Goal: Information Seeking & Learning: Check status

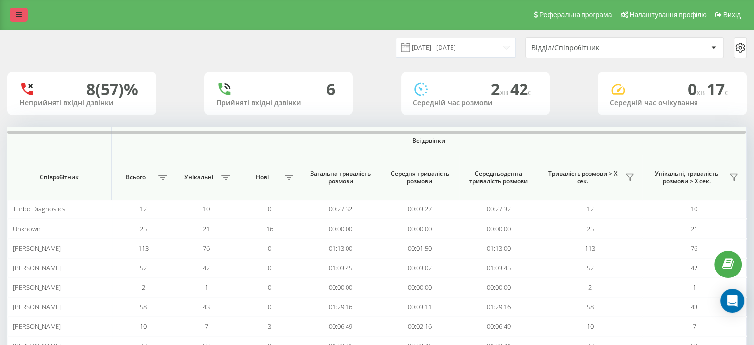
click at [22, 21] on link at bounding box center [19, 15] width 18 height 14
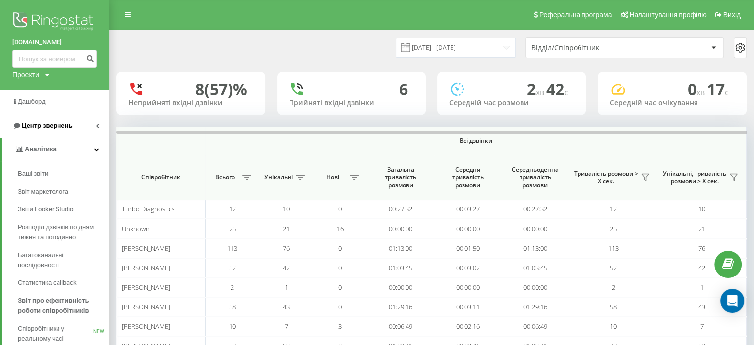
click at [44, 127] on span "Центр звернень" at bounding box center [47, 125] width 51 height 7
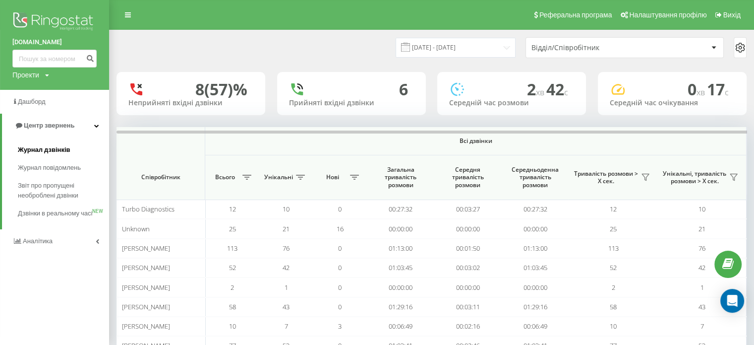
click at [57, 154] on span "Журнал дзвінків" at bounding box center [44, 150] width 53 height 10
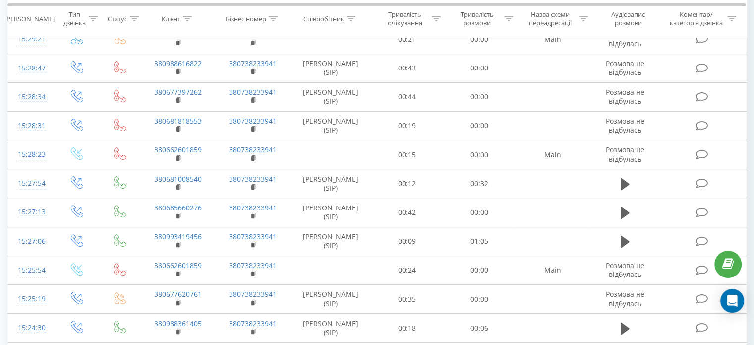
scroll to position [289, 0]
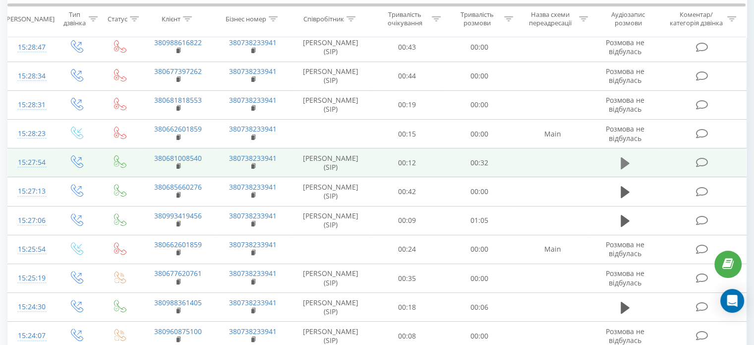
click at [625, 163] on icon at bounding box center [625, 163] width 9 height 12
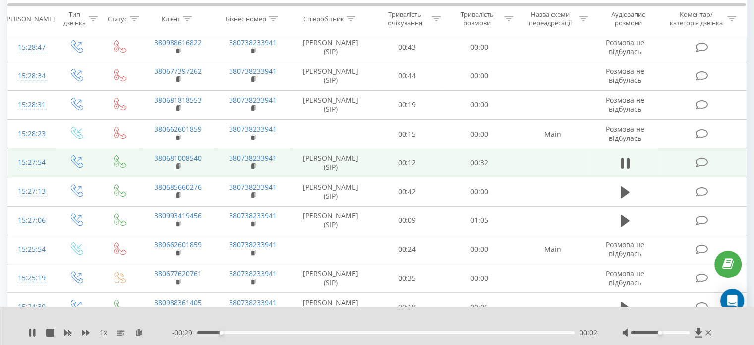
click at [244, 333] on div "00:02" at bounding box center [385, 332] width 377 height 3
click at [275, 330] on div "- 00:27 00:04 00:04" at bounding box center [385, 332] width 426 height 10
click at [277, 333] on div "00:05" at bounding box center [385, 332] width 377 height 3
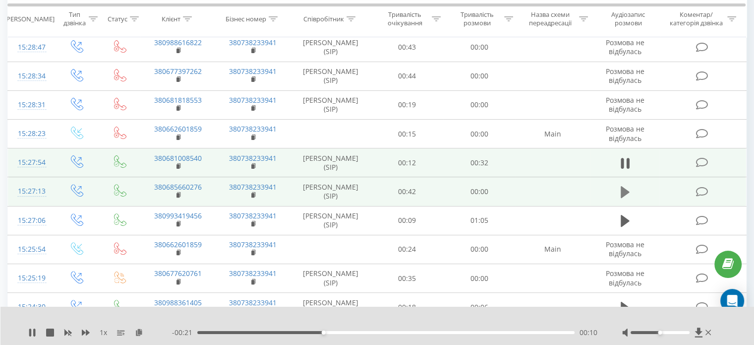
click at [625, 188] on icon at bounding box center [625, 192] width 9 height 12
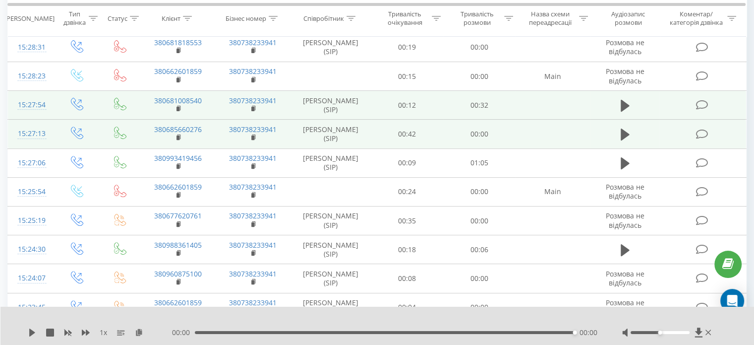
scroll to position [347, 0]
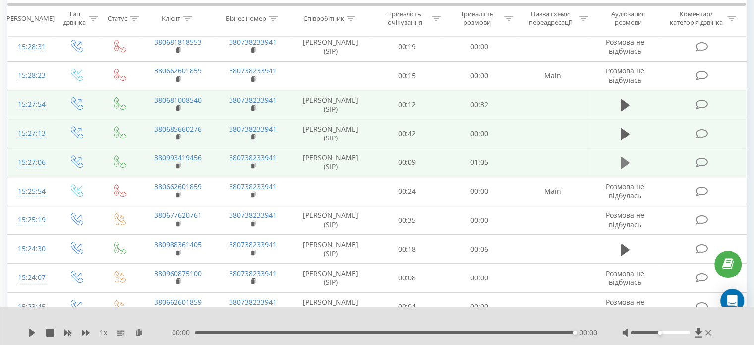
click at [621, 164] on icon at bounding box center [625, 163] width 9 height 14
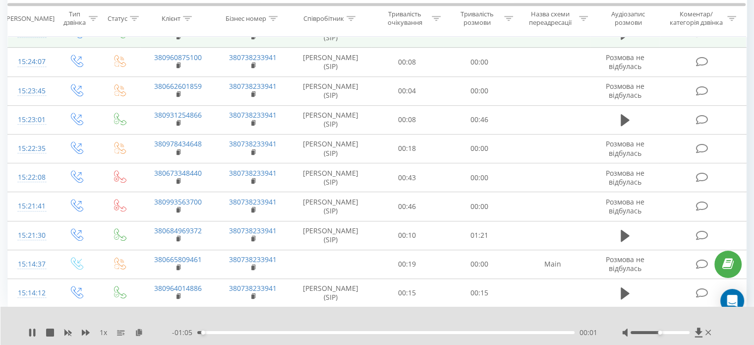
scroll to position [508, 0]
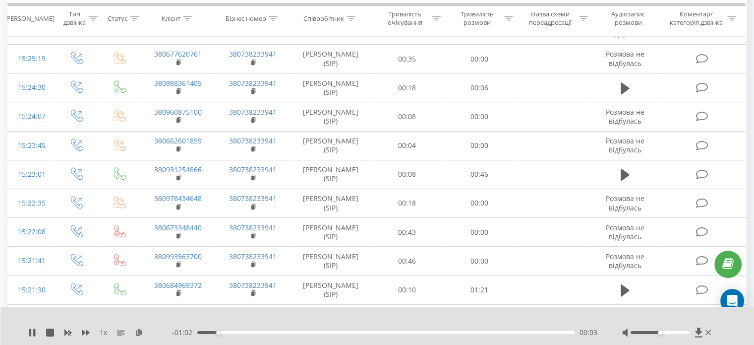
click at [248, 333] on div "00:03" at bounding box center [385, 332] width 377 height 3
click at [272, 332] on div "00:10" at bounding box center [385, 332] width 377 height 3
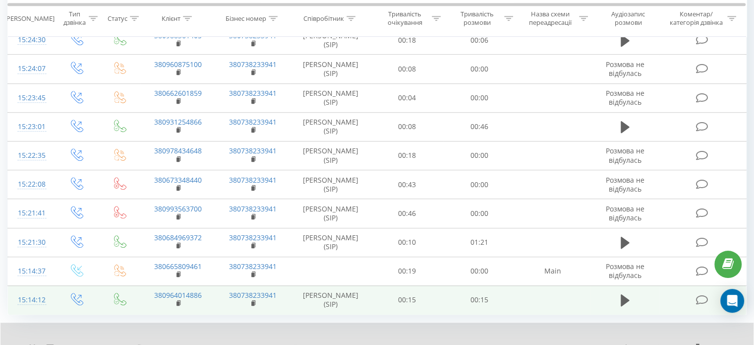
scroll to position [597, 0]
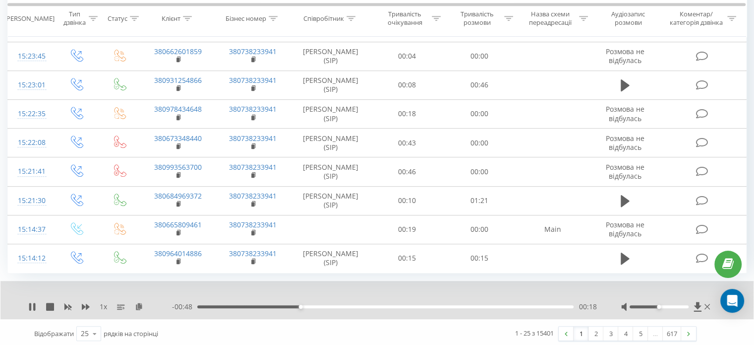
click at [390, 305] on div "00:18" at bounding box center [385, 306] width 376 height 3
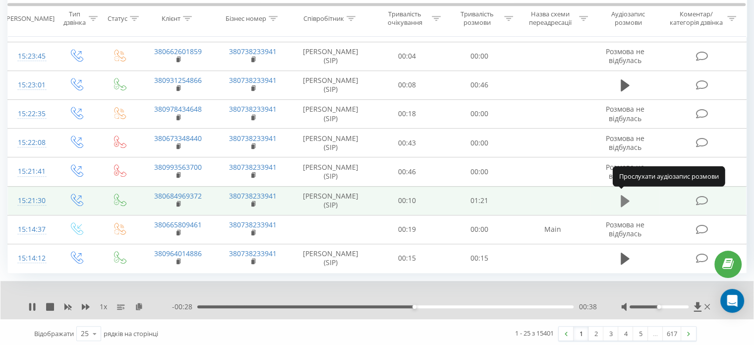
click at [626, 196] on icon at bounding box center [625, 201] width 9 height 12
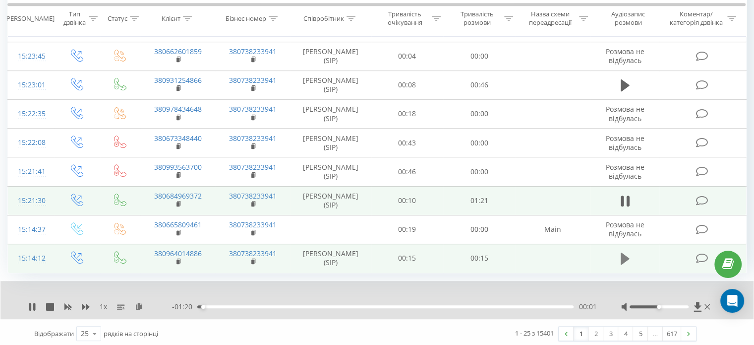
click at [628, 258] on icon at bounding box center [625, 258] width 9 height 14
click at [256, 305] on div "00:00" at bounding box center [385, 306] width 376 height 3
click at [602, 331] on link "2" at bounding box center [596, 333] width 15 height 14
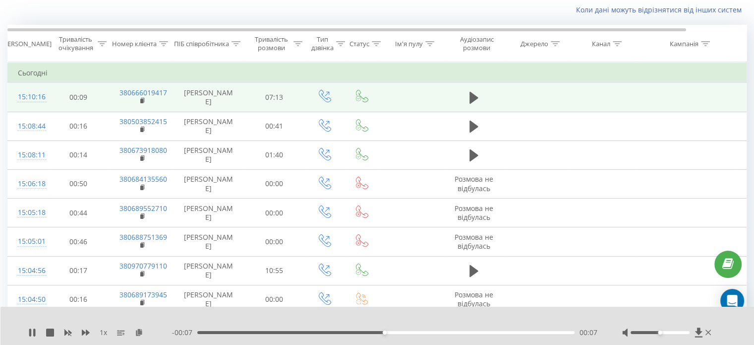
scroll to position [37, 0]
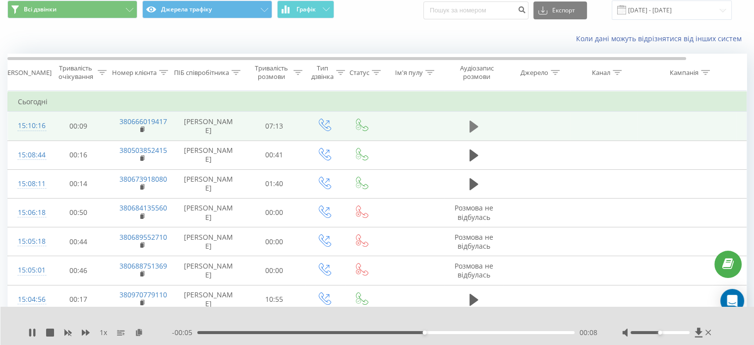
click at [470, 126] on icon at bounding box center [474, 127] width 9 height 12
click at [221, 333] on div "00:03" at bounding box center [385, 332] width 377 height 3
click at [204, 333] on div "00:29" at bounding box center [385, 332] width 377 height 3
click at [213, 333] on div "00:17" at bounding box center [385, 332] width 377 height 3
click at [234, 332] on div "00:19" at bounding box center [385, 332] width 377 height 3
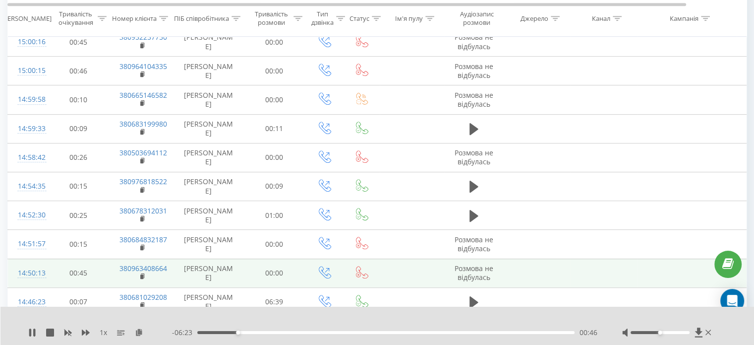
scroll to position [567, 0]
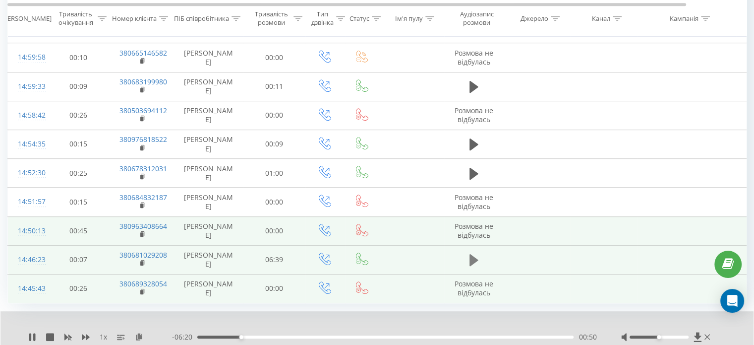
click at [478, 260] on button at bounding box center [474, 259] width 15 height 15
click at [210, 335] on div "00:00" at bounding box center [385, 336] width 376 height 3
click at [205, 335] on div "00:08" at bounding box center [385, 336] width 376 height 3
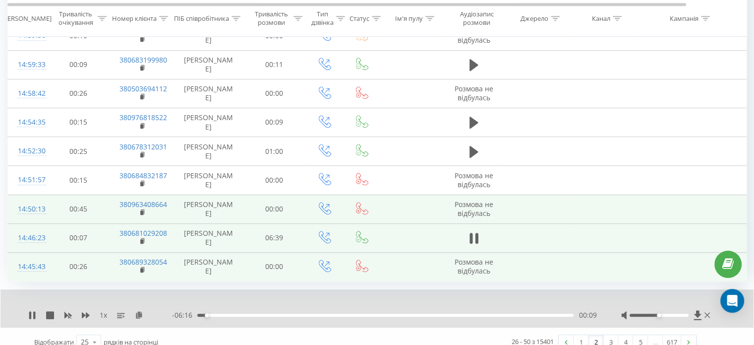
scroll to position [597, 0]
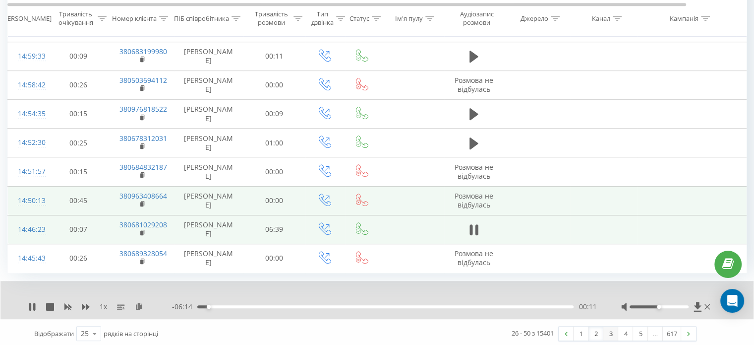
click at [609, 329] on link "3" at bounding box center [611, 333] width 15 height 14
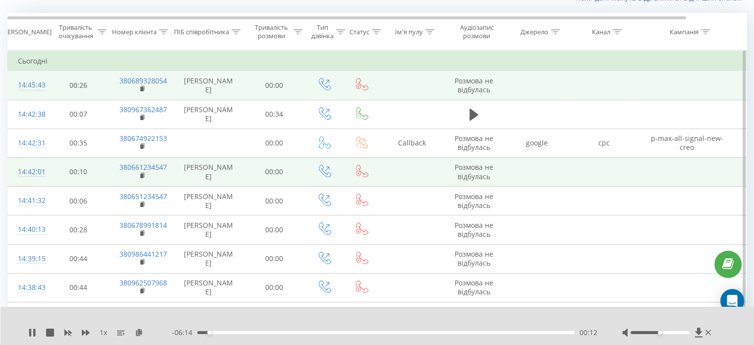
scroll to position [65, 0]
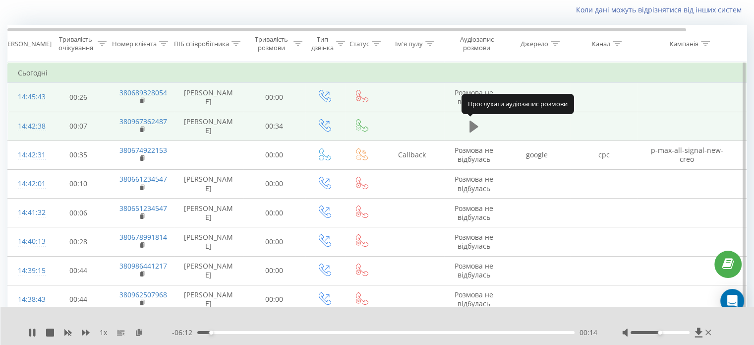
click at [468, 121] on button at bounding box center [474, 126] width 15 height 15
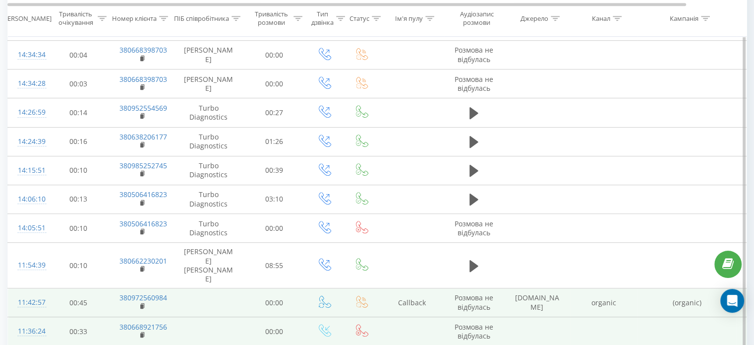
scroll to position [605, 0]
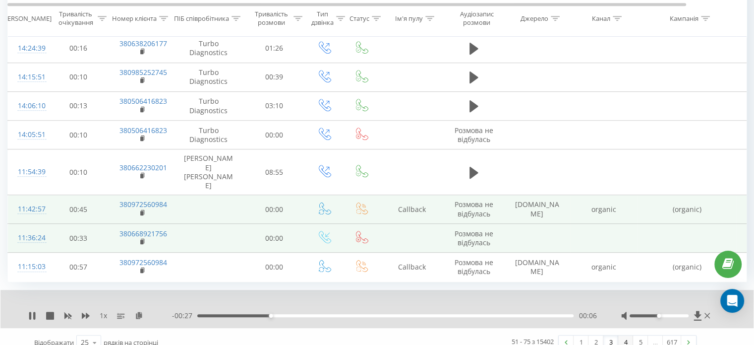
click at [627, 335] on link "4" at bounding box center [625, 342] width 15 height 14
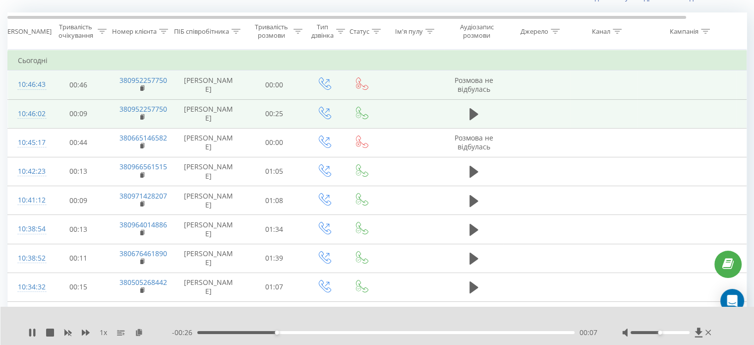
scroll to position [65, 0]
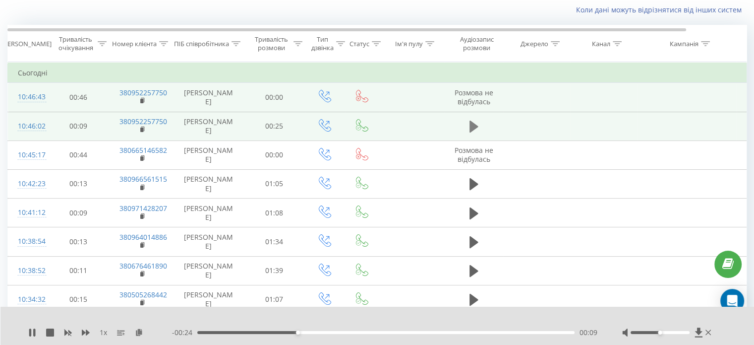
click at [474, 124] on icon at bounding box center [474, 127] width 9 height 12
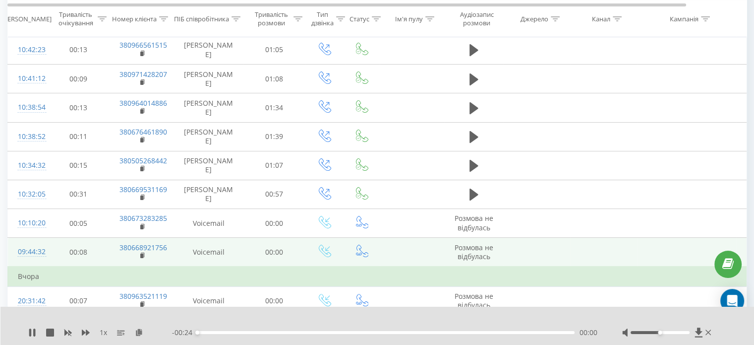
scroll to position [200, 0]
click at [457, 331] on div "00:06" at bounding box center [385, 332] width 377 height 3
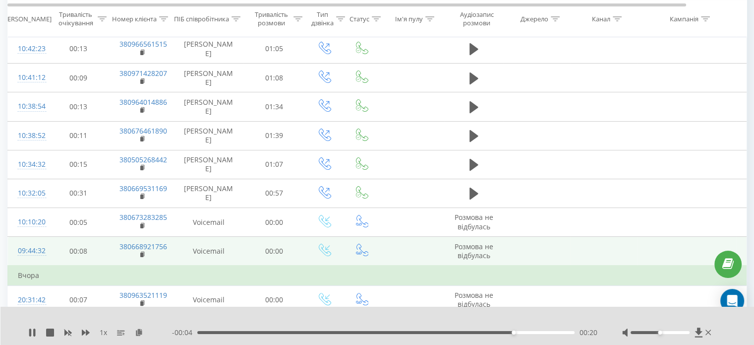
drag, startPoint x: 378, startPoint y: 332, endPoint x: 371, endPoint y: 333, distance: 7.0
click at [371, 333] on div "00:20" at bounding box center [385, 332] width 377 height 3
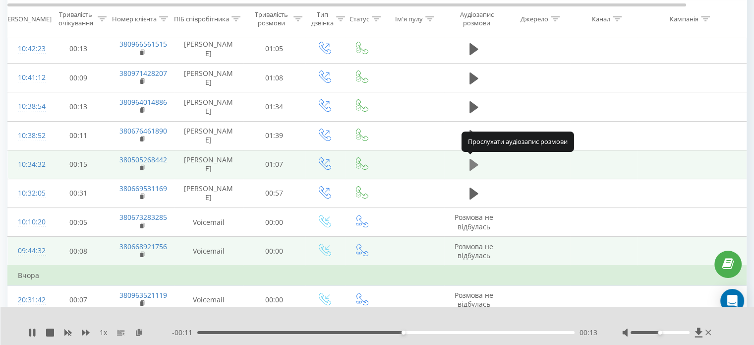
click at [476, 168] on icon at bounding box center [474, 165] width 9 height 14
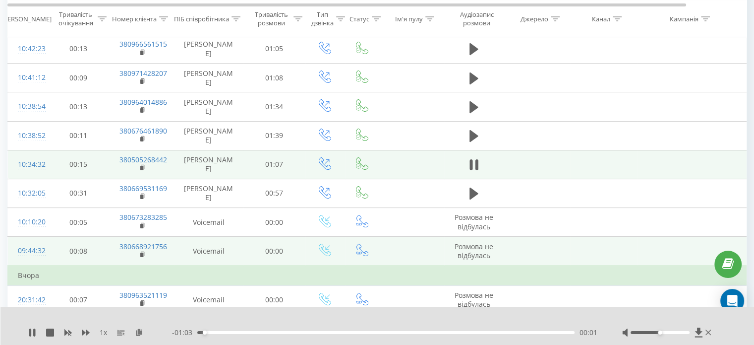
click at [302, 334] on div "- 01:03 00:01 00:01" at bounding box center [385, 332] width 426 height 10
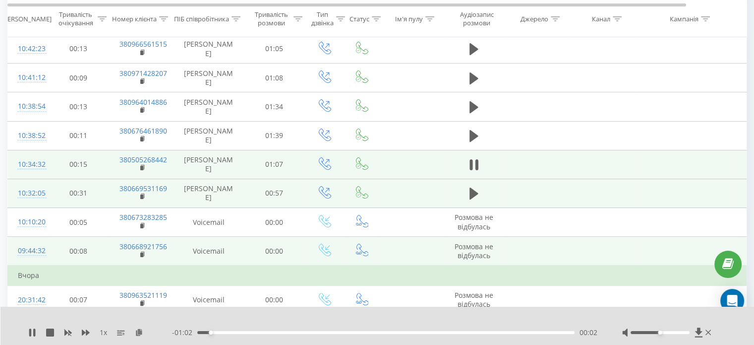
scroll to position [348, 0]
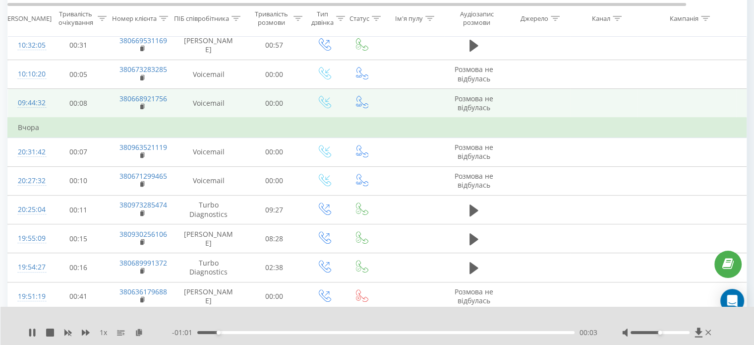
click at [514, 333] on div "00:03" at bounding box center [385, 332] width 377 height 3
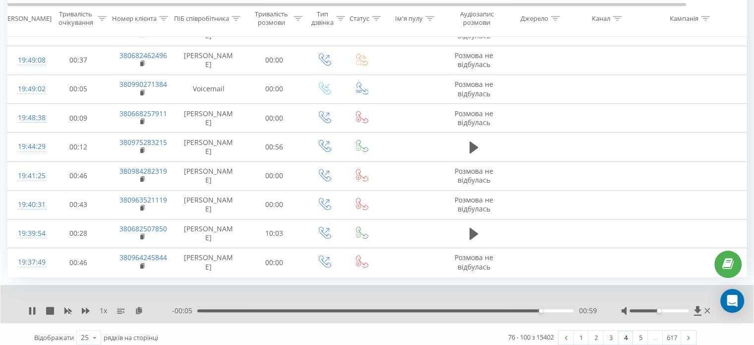
scroll to position [617, 0]
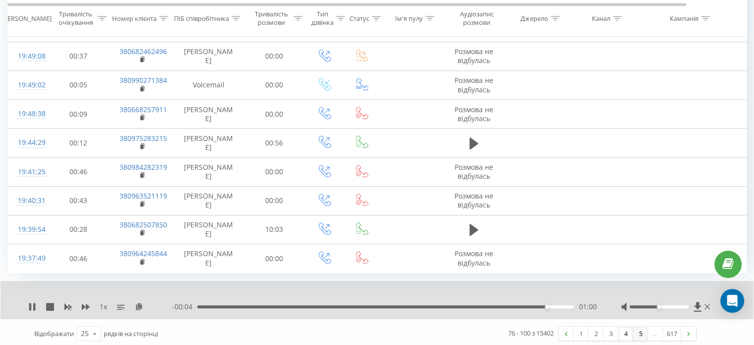
click at [634, 329] on link "5" at bounding box center [640, 333] width 15 height 14
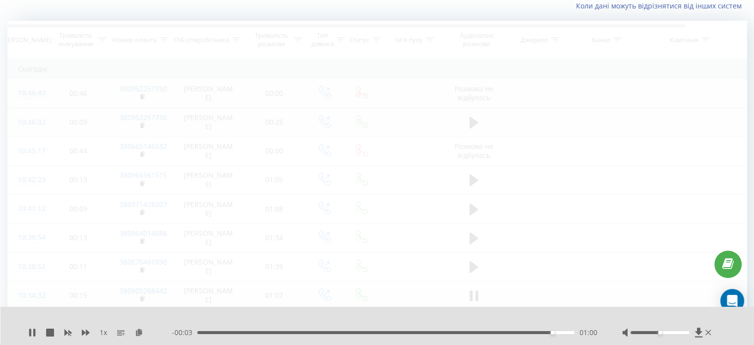
scroll to position [65, 0]
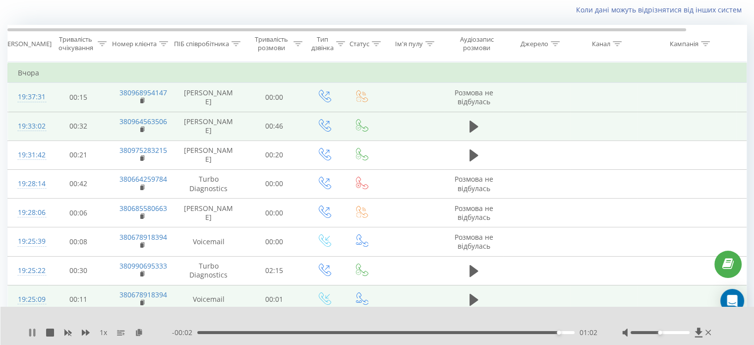
click at [31, 331] on icon at bounding box center [32, 332] width 8 height 8
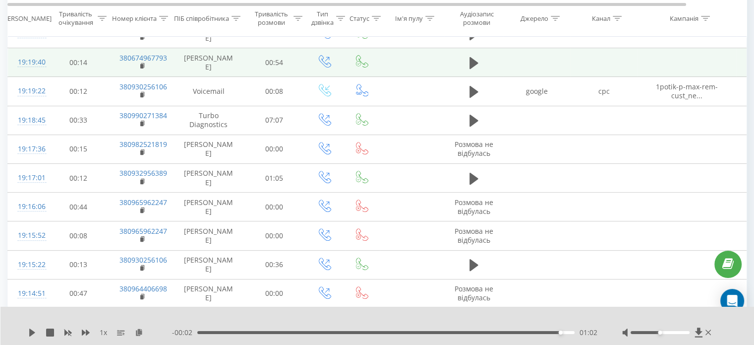
scroll to position [389, 0]
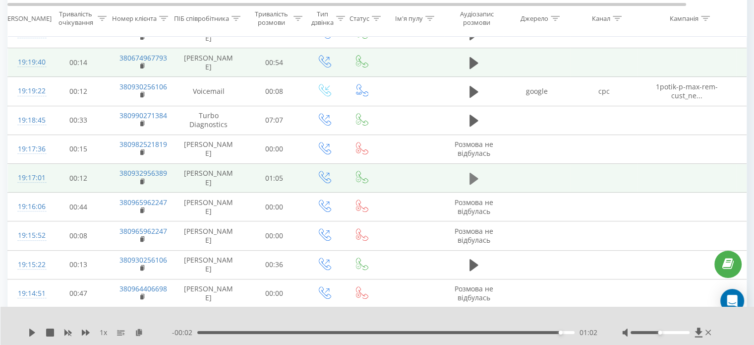
click at [473, 174] on icon at bounding box center [474, 178] width 9 height 12
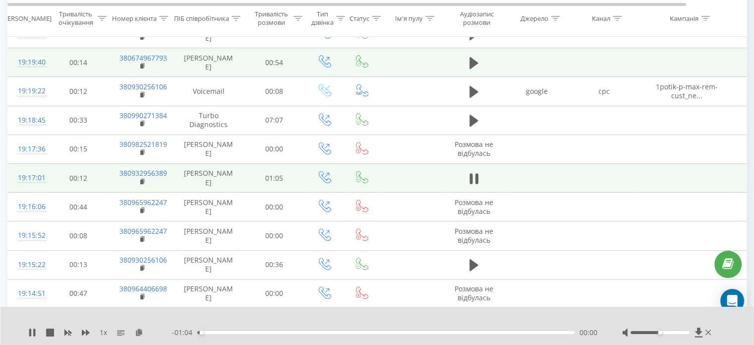
click at [233, 332] on div "00:00" at bounding box center [385, 332] width 377 height 3
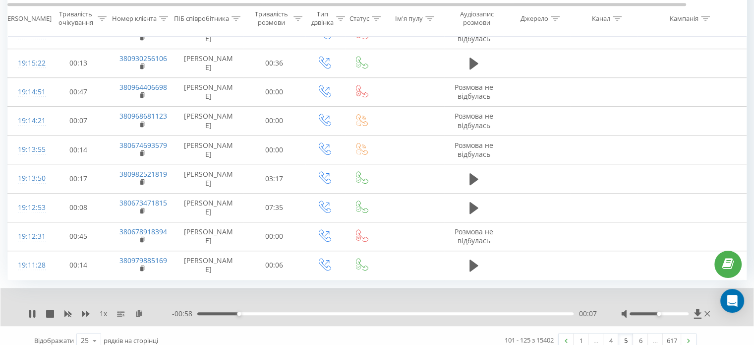
scroll to position [591, 0]
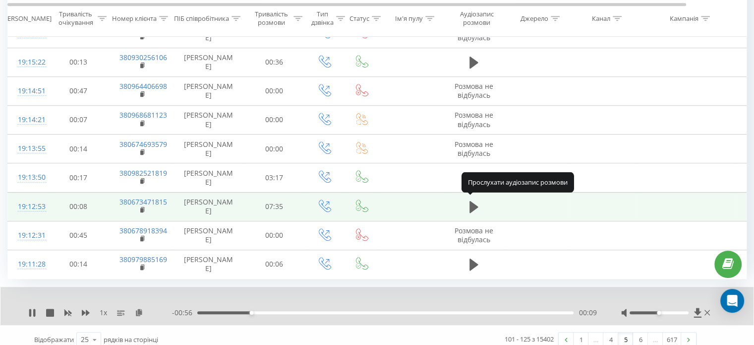
click at [465, 205] on td at bounding box center [474, 206] width 60 height 29
click at [473, 206] on icon at bounding box center [474, 207] width 9 height 12
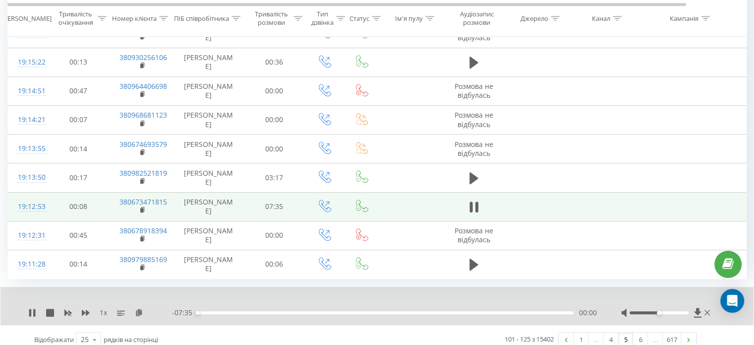
click at [219, 311] on div "00:00" at bounding box center [385, 312] width 376 height 3
click at [203, 311] on div "00:28" at bounding box center [385, 312] width 376 height 3
click at [220, 311] on div "00:19" at bounding box center [385, 312] width 376 height 3
click at [239, 311] on div "00:43" at bounding box center [385, 312] width 376 height 3
click at [248, 311] on div "00:52" at bounding box center [385, 312] width 376 height 3
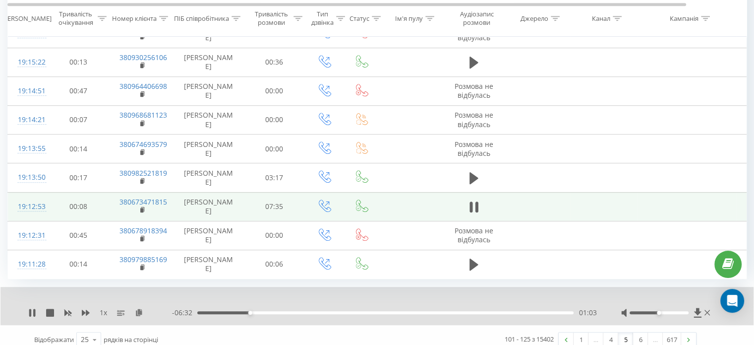
click at [258, 311] on div "01:03" at bounding box center [385, 312] width 376 height 3
click at [268, 311] on div "01:26" at bounding box center [385, 312] width 376 height 3
click at [273, 311] on div "01:32" at bounding box center [385, 312] width 376 height 3
click at [263, 311] on div "01:32" at bounding box center [385, 312] width 376 height 3
click at [280, 311] on div "01:27" at bounding box center [385, 312] width 376 height 3
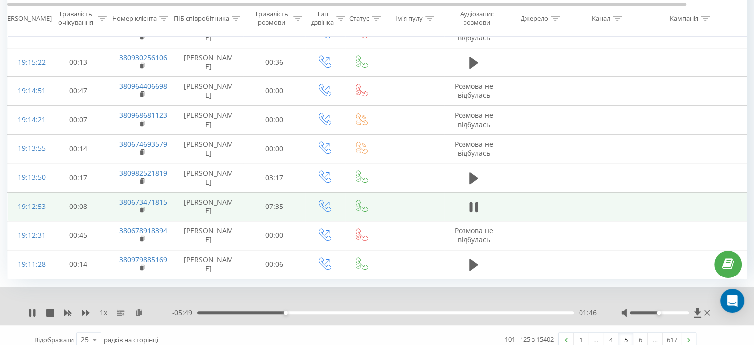
click at [296, 311] on div "01:46" at bounding box center [385, 312] width 376 height 3
click at [305, 311] on div "02:11" at bounding box center [385, 312] width 376 height 3
click at [383, 311] on div "02:58" at bounding box center [385, 312] width 376 height 3
click at [439, 311] on div "04:52" at bounding box center [385, 312] width 376 height 3
click at [525, 311] on div "00:00" at bounding box center [385, 312] width 376 height 3
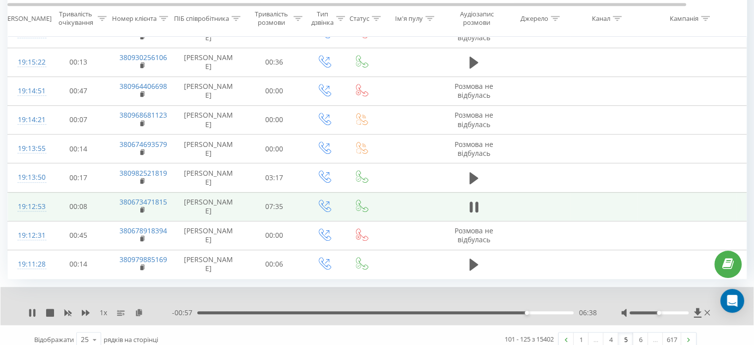
click at [27, 309] on div "1 x - 00:57 06:38 06:38" at bounding box center [376, 306] width 753 height 38
click at [30, 311] on icon at bounding box center [30, 312] width 2 height 8
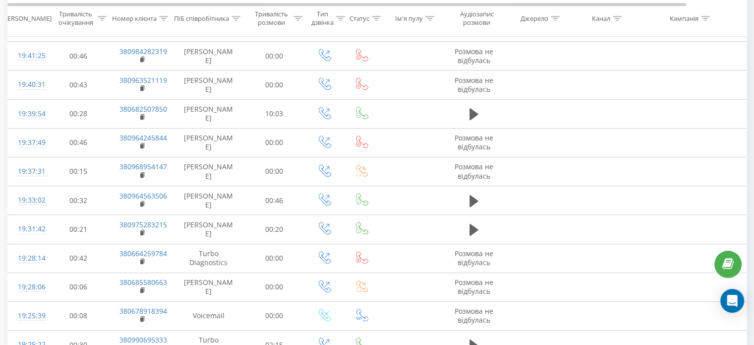
scroll to position [579, 0]
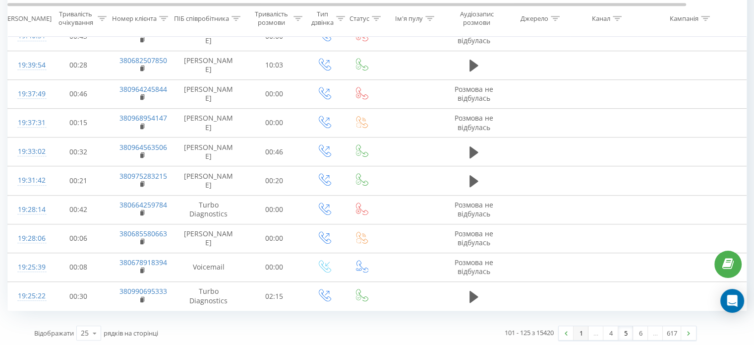
click at [574, 332] on link "1" at bounding box center [581, 333] width 15 height 14
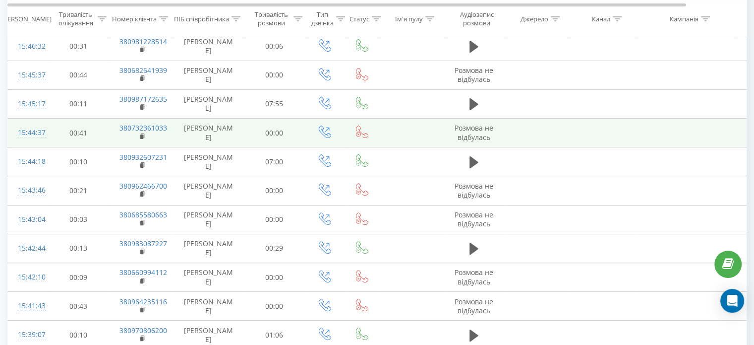
scroll to position [290, 0]
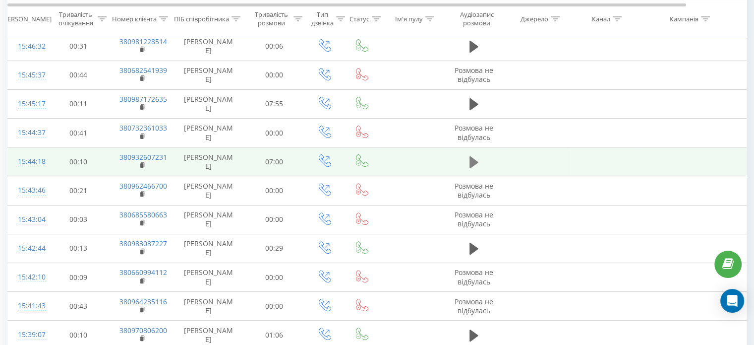
click at [474, 162] on icon at bounding box center [474, 162] width 9 height 12
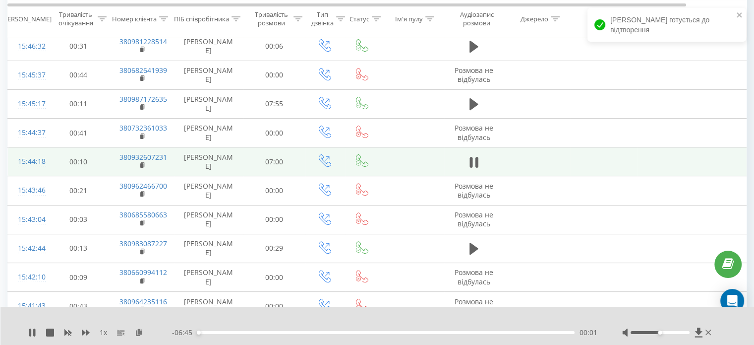
click at [203, 333] on div "00:01" at bounding box center [385, 332] width 377 height 3
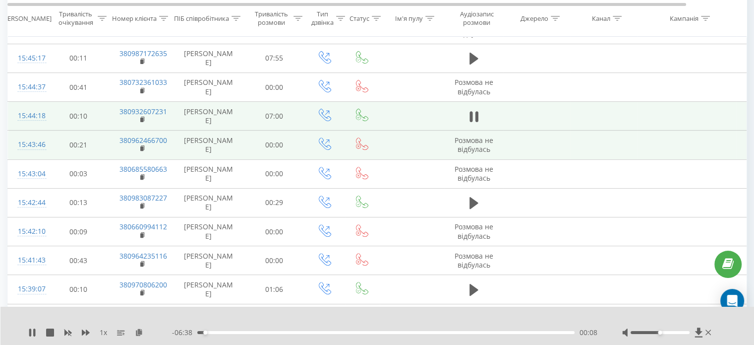
scroll to position [339, 0]
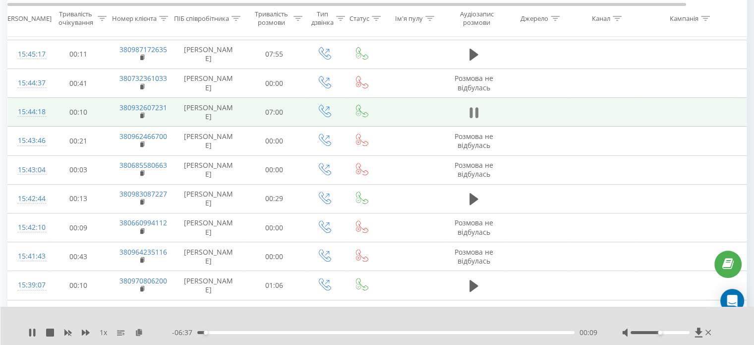
click at [470, 114] on icon at bounding box center [471, 112] width 3 height 11
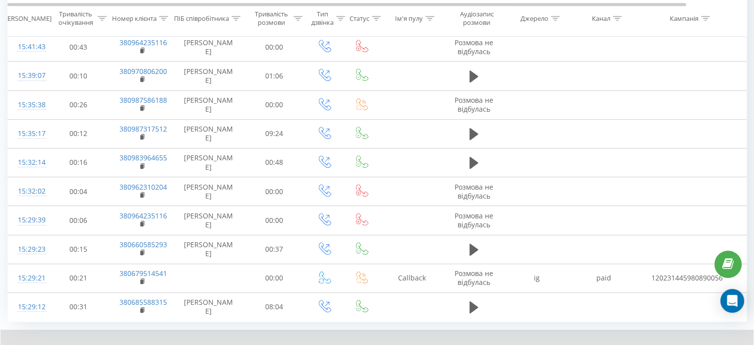
scroll to position [555, 0]
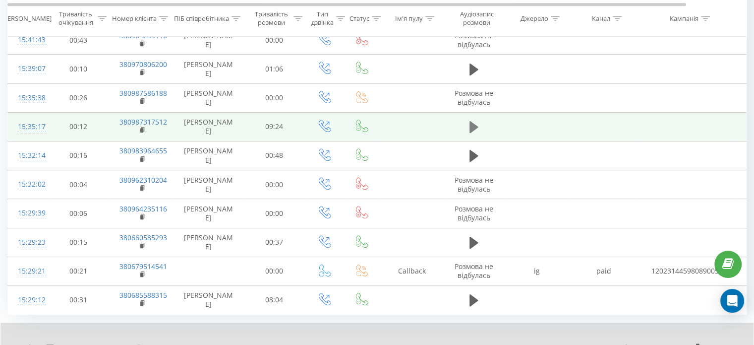
click at [472, 125] on icon at bounding box center [474, 127] width 9 height 12
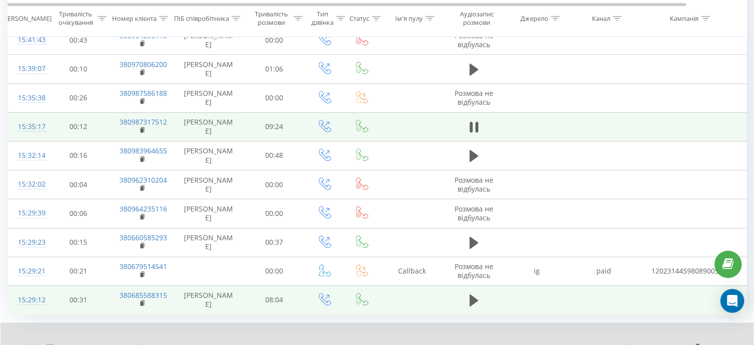
scroll to position [597, 0]
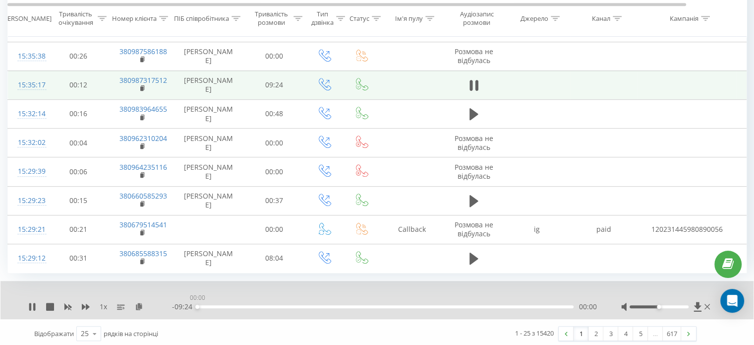
click at [202, 305] on div "00:00" at bounding box center [385, 306] width 376 height 3
click at [27, 305] on div "1 x - 09:14 00:10 00:10" at bounding box center [376, 300] width 753 height 38
click at [36, 303] on icon at bounding box center [32, 307] width 8 height 8
